Goal: Navigation & Orientation: Understand site structure

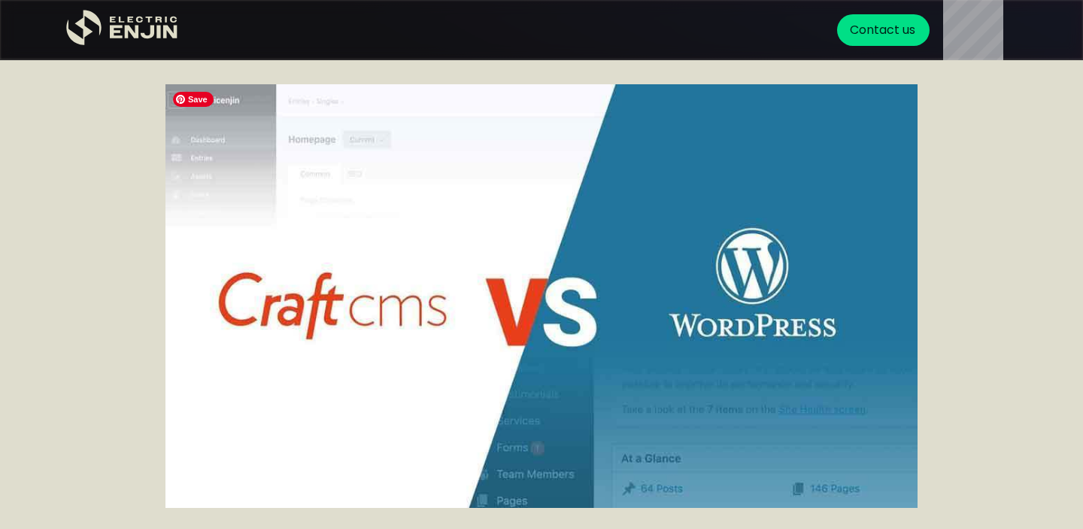
scroll to position [14, 0]
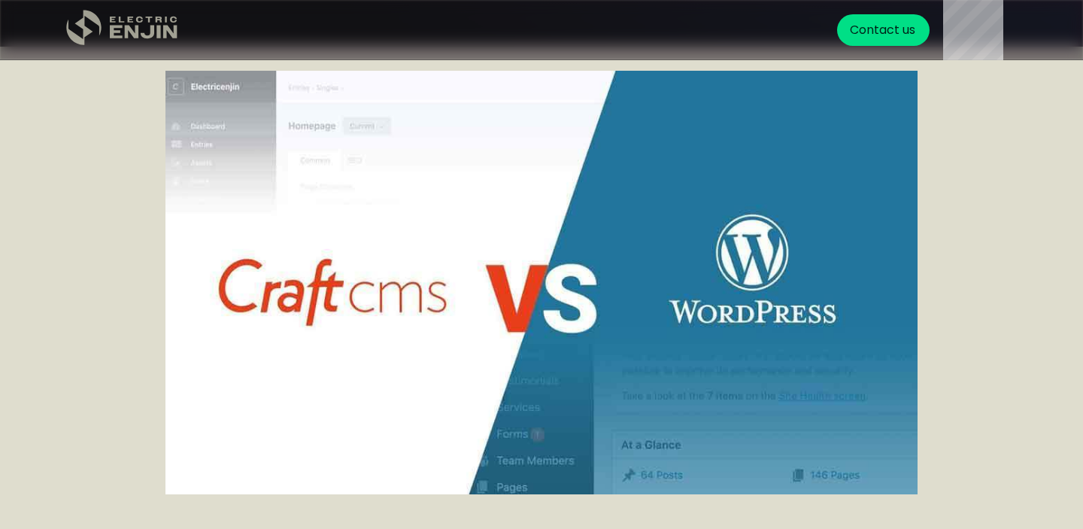
click at [118, 23] on icon ".st0{fill:#dfddc8;}" at bounding box center [122, 28] width 113 height 36
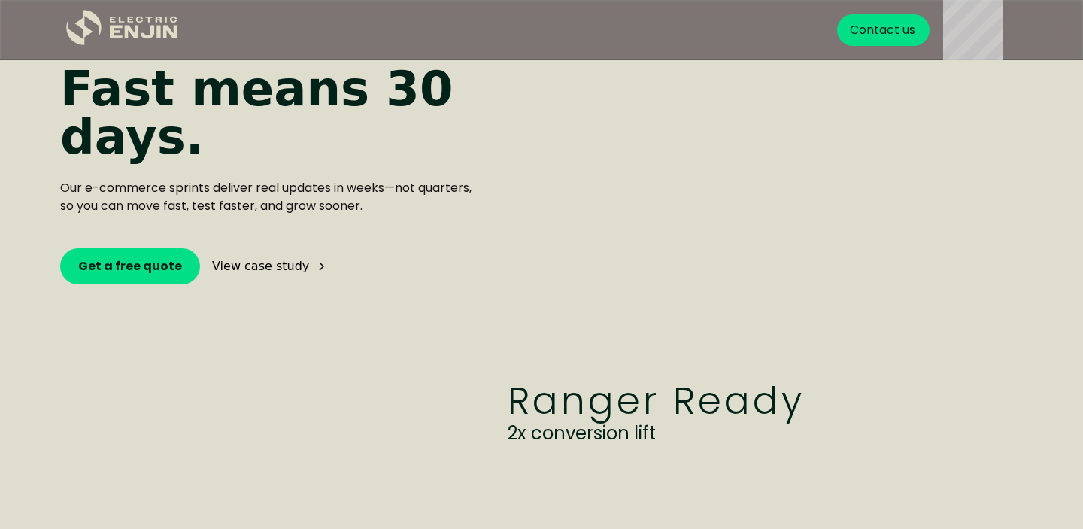
scroll to position [3431, 0]
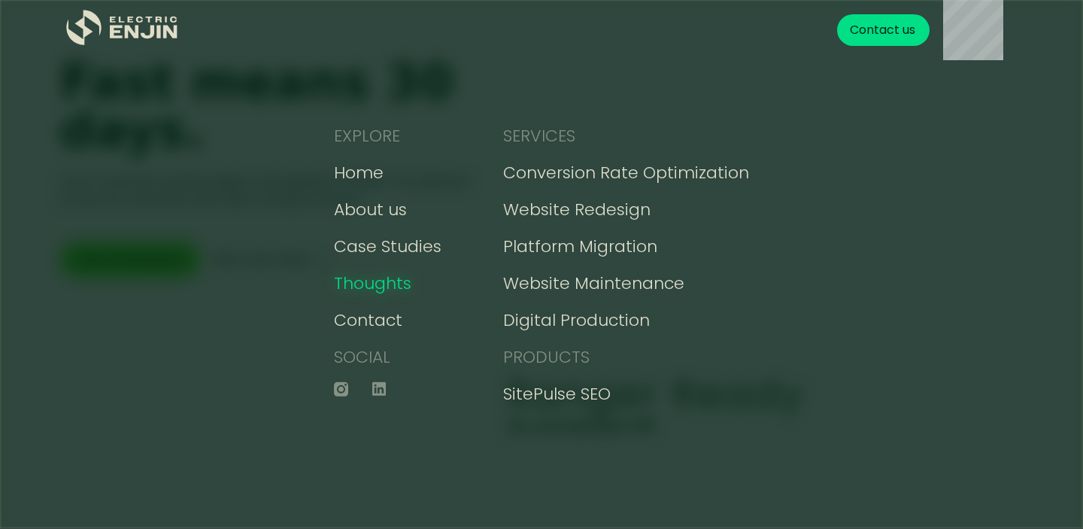
click at [374, 284] on div "Thoughts" at bounding box center [372, 283] width 77 height 25
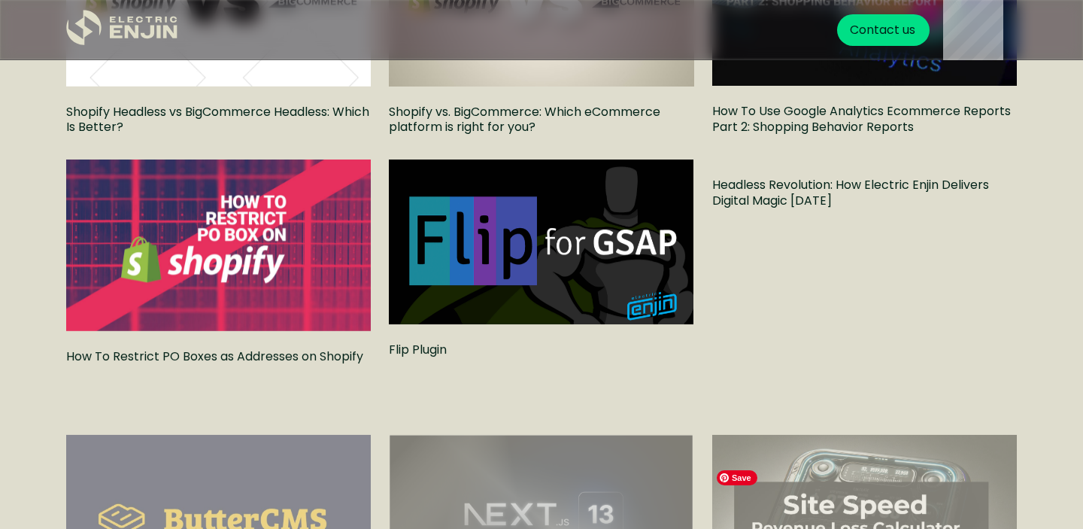
scroll to position [2586, 0]
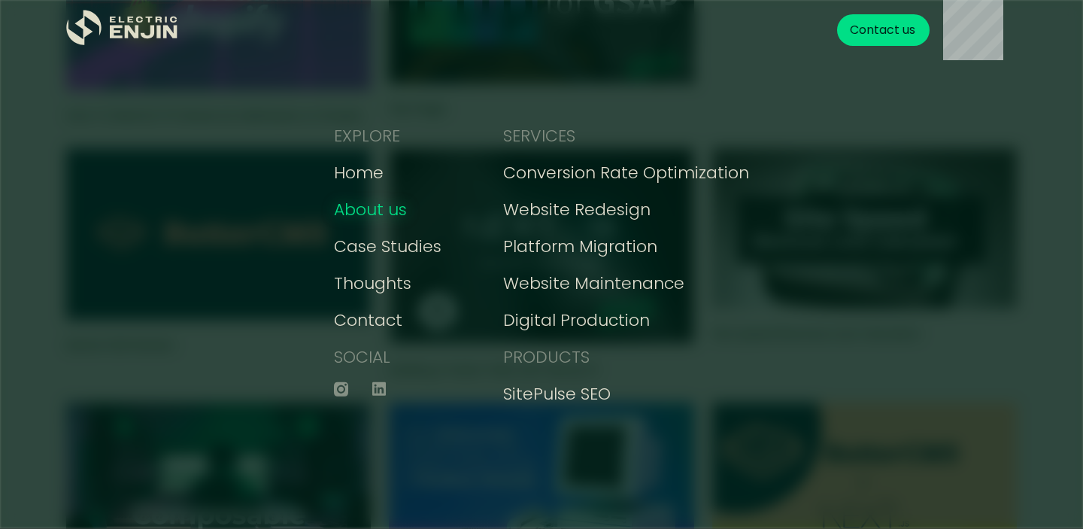
click at [386, 204] on div "About us" at bounding box center [370, 209] width 73 height 25
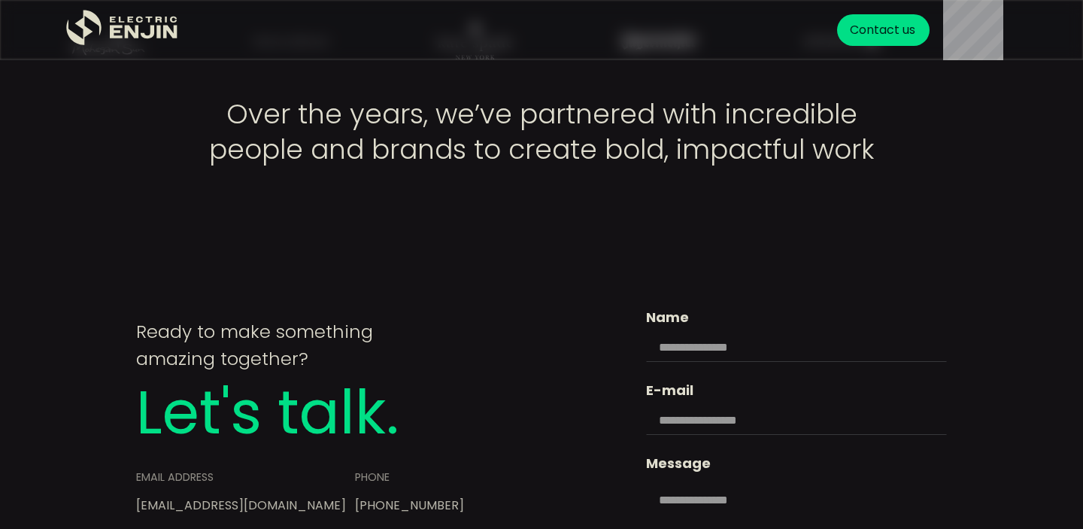
scroll to position [5388, 0]
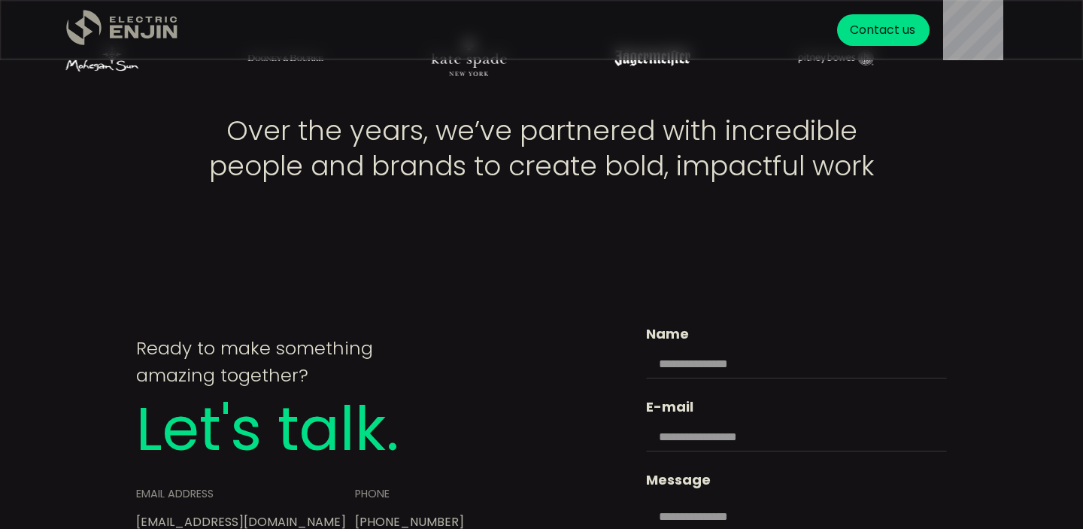
click at [158, 34] on icon ".st0{fill:#dfddc8;}" at bounding box center [122, 28] width 113 height 36
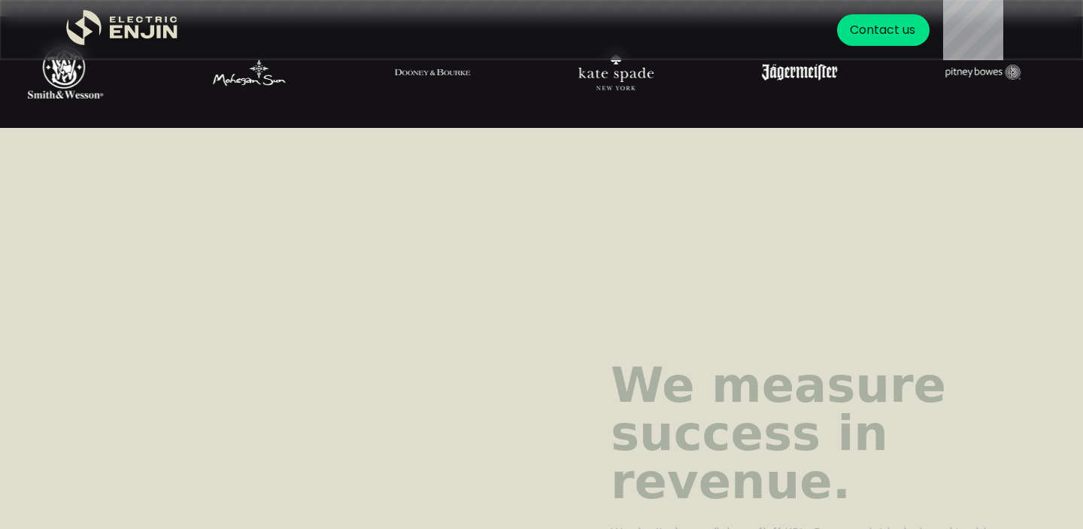
scroll to position [589, 0]
